Goal: Task Accomplishment & Management: Use online tool/utility

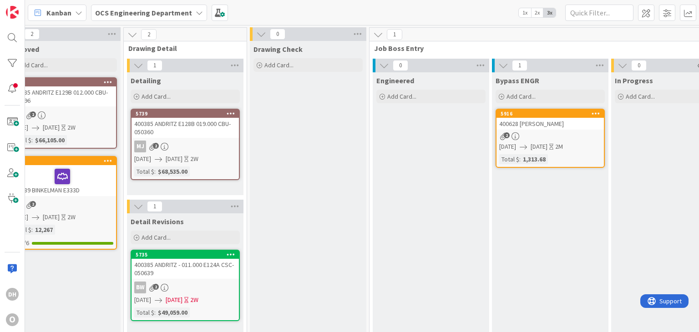
scroll to position [0, 963]
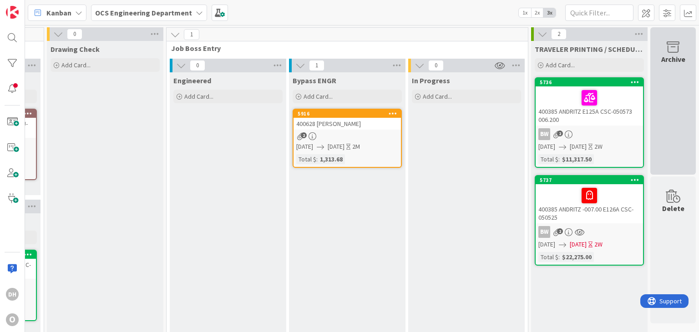
click at [666, 79] on div "Archive" at bounding box center [672, 100] width 45 height 147
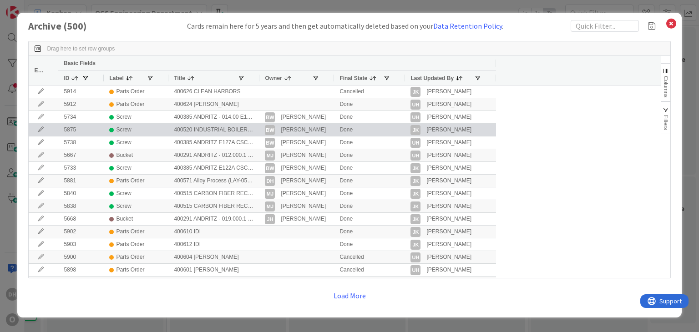
scroll to position [91, 0]
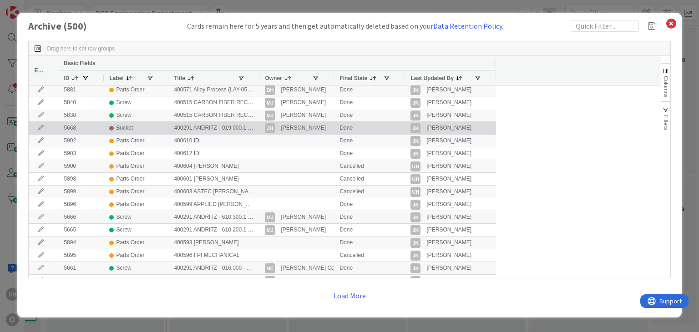
click at [38, 127] on icon at bounding box center [41, 127] width 14 height 5
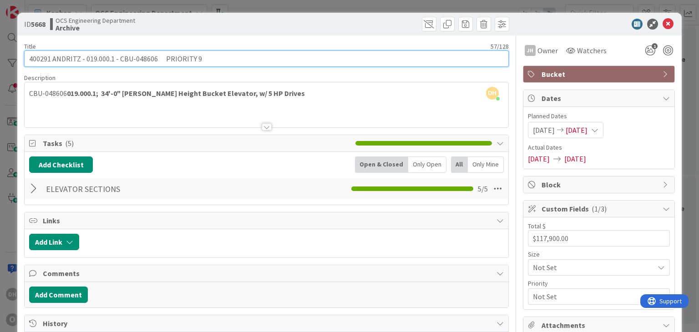
drag, startPoint x: 155, startPoint y: 59, endPoint x: 118, endPoint y: 66, distance: 37.5
click at [118, 66] on input "400291 ANDRITZ - 019.000.1 - CBU-048606 PRIORITY 9" at bounding box center [266, 58] width 484 height 16
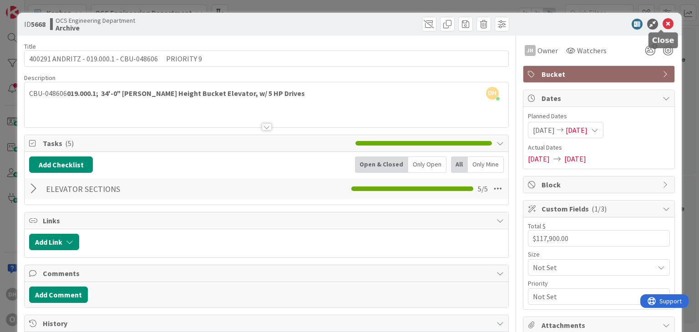
click at [662, 23] on icon at bounding box center [667, 24] width 11 height 11
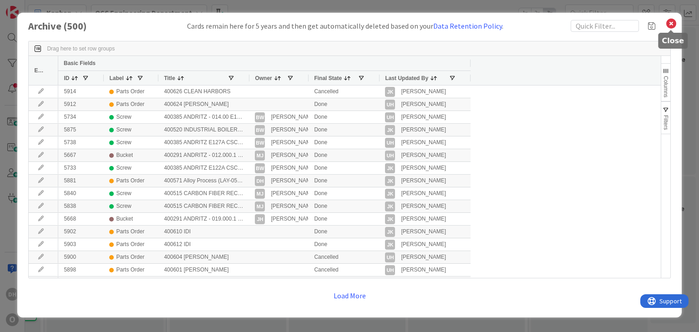
click at [668, 20] on icon at bounding box center [671, 23] width 12 height 13
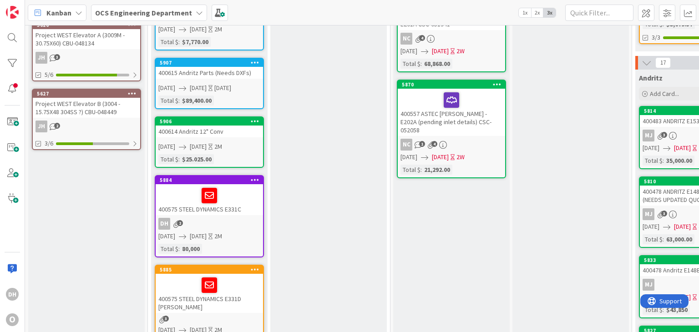
scroll to position [409, 0]
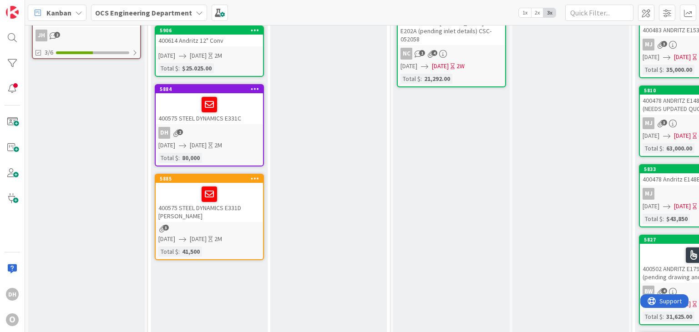
drag, startPoint x: 296, startPoint y: 189, endPoint x: 268, endPoint y: 187, distance: 28.3
click at [296, 189] on div "Design Revisions Add Card... 5815 400483 ANDRITZ E154A= CSC-051034 MJ 3 [DATE] …" at bounding box center [328, 298] width 116 height 1270
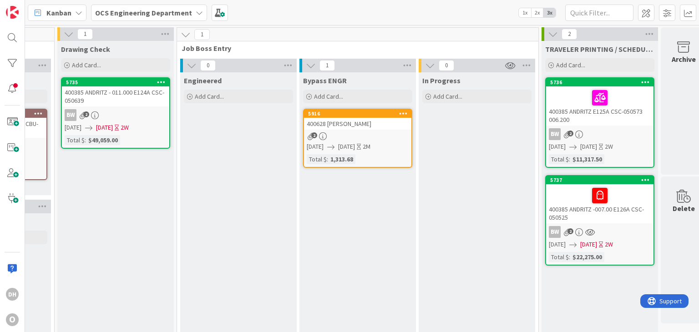
scroll to position [0, 963]
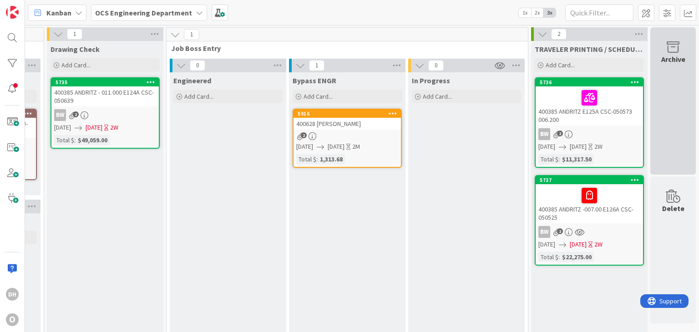
click at [659, 134] on div "Archive" at bounding box center [672, 100] width 45 height 147
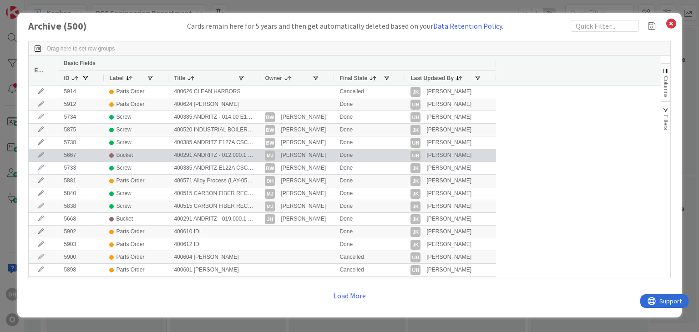
click at [44, 155] on icon at bounding box center [41, 154] width 14 height 5
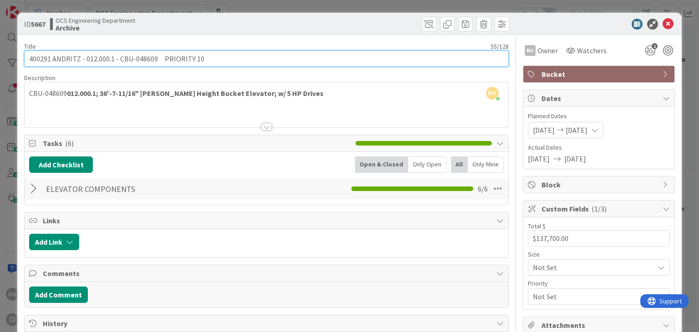
drag, startPoint x: 155, startPoint y: 57, endPoint x: 119, endPoint y: 58, distance: 36.0
click at [119, 58] on input "400291 ANDRITZ - 012.000.1 - CBU-048609 PRIORITY 10" at bounding box center [266, 58] width 484 height 16
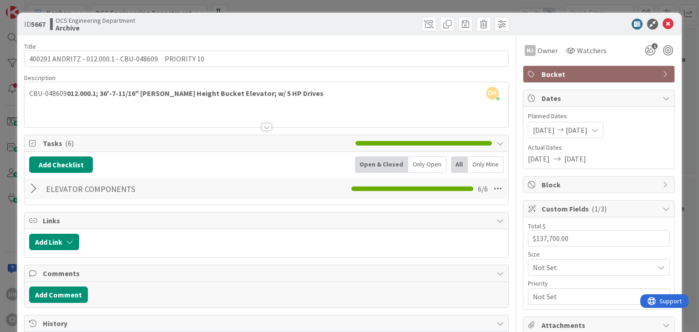
click at [668, 27] on div "ID 5667 OCS Engineering Department Archive" at bounding box center [349, 24] width 664 height 23
click at [662, 25] on icon at bounding box center [667, 24] width 11 height 11
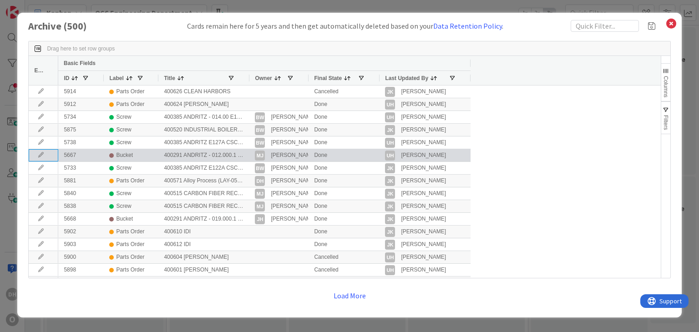
click at [42, 154] on icon at bounding box center [41, 154] width 14 height 5
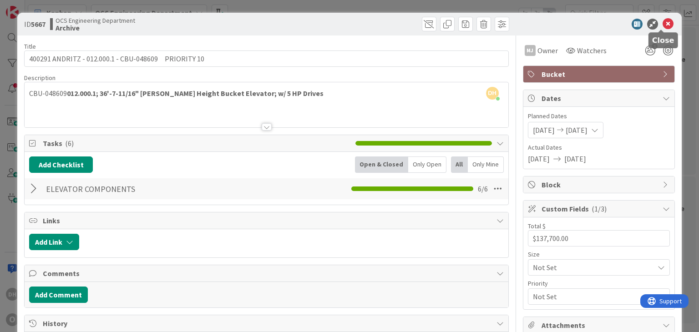
click at [665, 27] on icon at bounding box center [667, 24] width 11 height 11
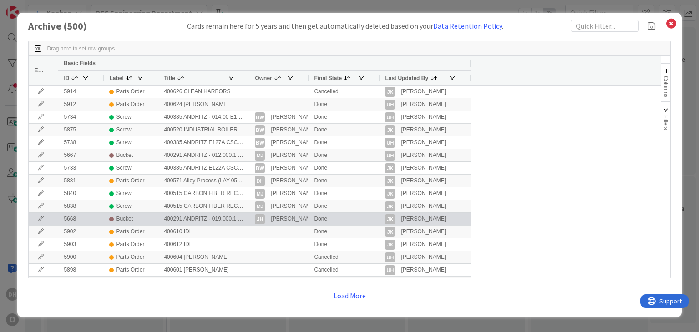
click at [46, 218] on icon at bounding box center [41, 218] width 14 height 5
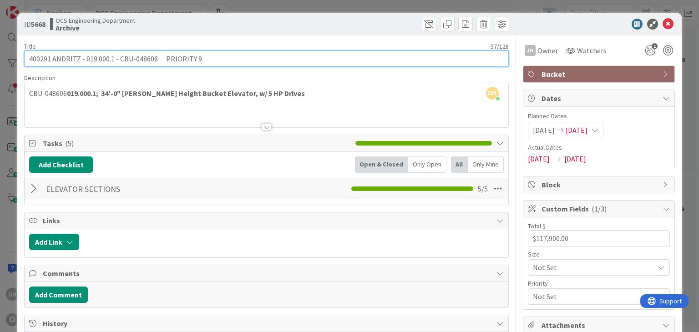
drag, startPoint x: 155, startPoint y: 57, endPoint x: 119, endPoint y: 62, distance: 36.3
click at [119, 62] on input "400291 ANDRITZ - 019.000.1 - CBU-048606 PRIORITY 9" at bounding box center [266, 58] width 484 height 16
